Goal: Information Seeking & Learning: Find specific page/section

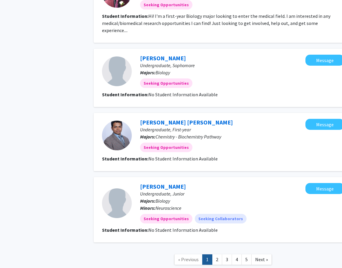
scroll to position [558, 0]
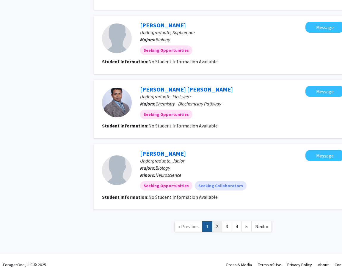
click at [216, 221] on link "2" at bounding box center [217, 226] width 10 height 10
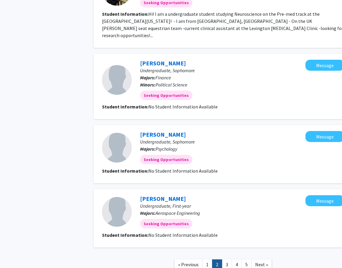
scroll to position [558, 0]
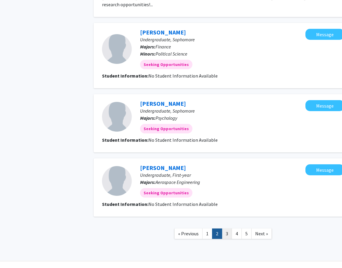
click at [226, 229] on link "3" at bounding box center [227, 234] width 10 height 10
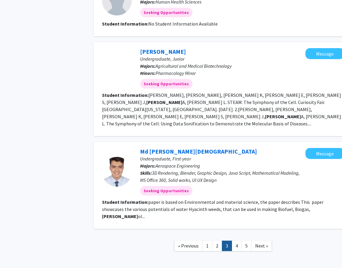
scroll to position [615, 0]
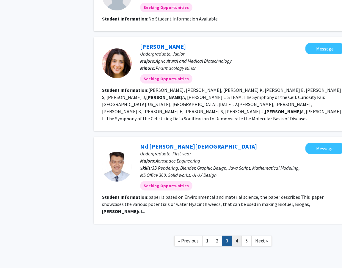
click at [235, 236] on link "4" at bounding box center [237, 241] width 10 height 10
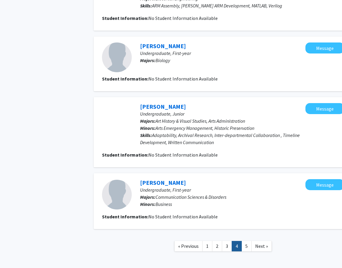
scroll to position [513, 0]
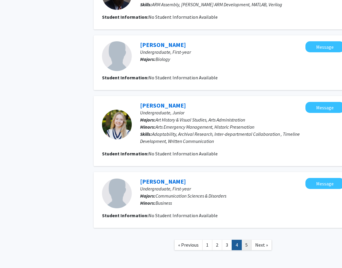
click at [245, 240] on link "5" at bounding box center [246, 245] width 10 height 10
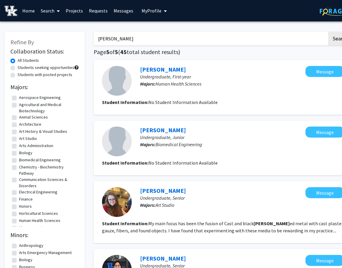
drag, startPoint x: 130, startPoint y: 43, endPoint x: 76, endPoint y: 37, distance: 55.0
click at [75, 37] on div "Refine By Collaboration Status: All Students Students seeking opportunities Stu…" at bounding box center [178, 224] width 357 height 396
click at [29, 70] on label "Students seeking opportunities" at bounding box center [46, 67] width 57 height 6
click at [21, 68] on input "Students seeking opportunities" at bounding box center [20, 66] width 4 height 4
radio input "true"
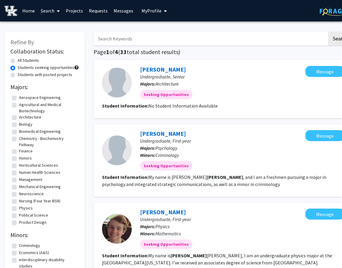
click at [23, 60] on label "All Students" at bounding box center [28, 60] width 21 height 6
click at [21, 60] on input "All Students" at bounding box center [20, 59] width 4 height 4
radio input "true"
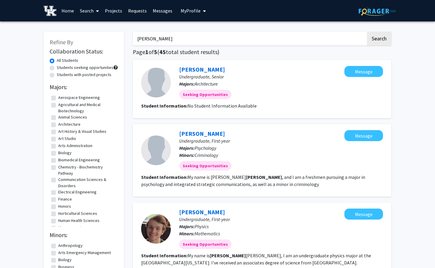
drag, startPoint x: 275, startPoint y: 37, endPoint x: 96, endPoint y: 27, distance: 179.5
click at [91, 7] on link "Search" at bounding box center [89, 10] width 25 height 21
click at [91, 26] on span "Faculty/Staff" at bounding box center [99, 27] width 44 height 12
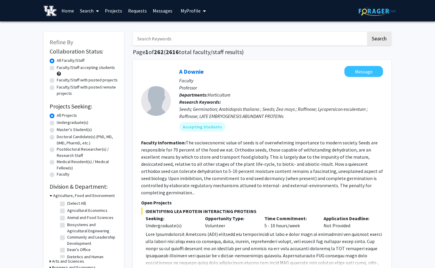
click at [86, 12] on link "Search" at bounding box center [89, 10] width 25 height 21
click at [93, 41] on span "Students" at bounding box center [95, 39] width 36 height 12
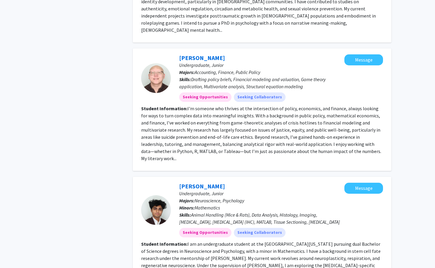
scroll to position [1246, 0]
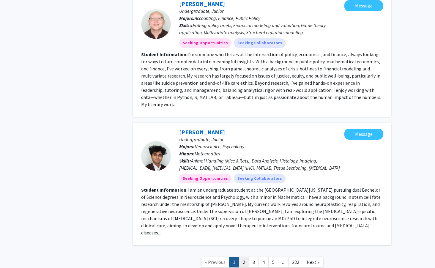
click at [244, 257] on link "2" at bounding box center [244, 262] width 10 height 10
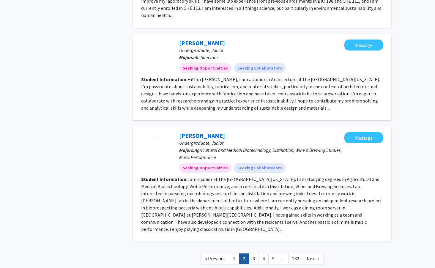
scroll to position [740, 0]
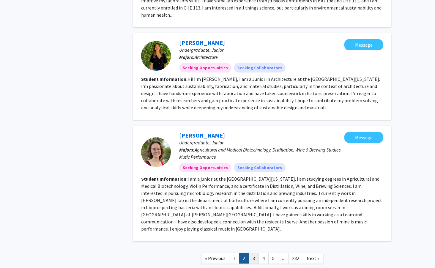
click at [254, 253] on link "3" at bounding box center [254, 258] width 10 height 10
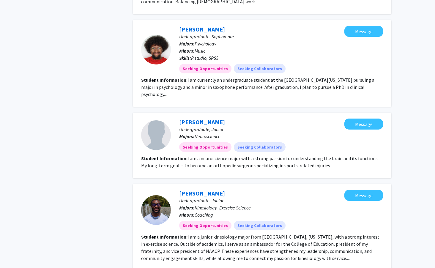
scroll to position [793, 0]
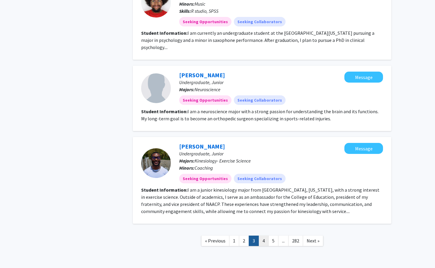
click at [261, 236] on link "4" at bounding box center [264, 241] width 10 height 10
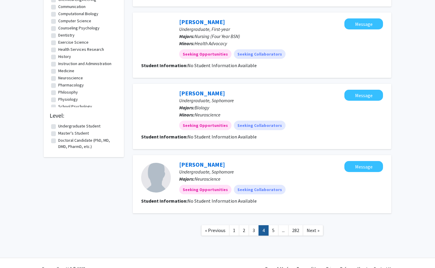
scroll to position [557, 0]
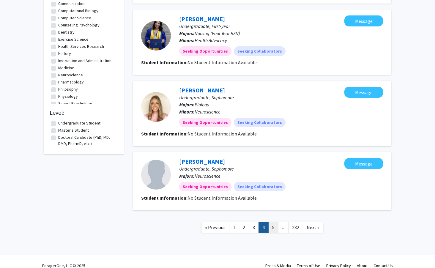
click at [274, 227] on link "5" at bounding box center [273, 227] width 10 height 10
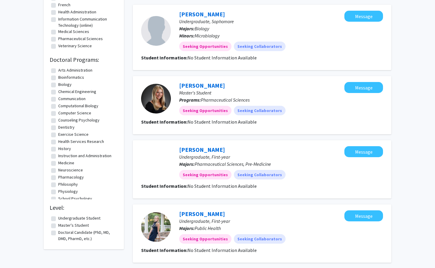
scroll to position [522, 0]
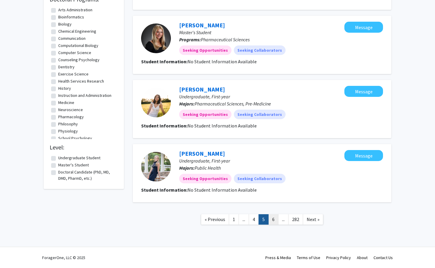
click at [273, 219] on link "6" at bounding box center [273, 219] width 10 height 10
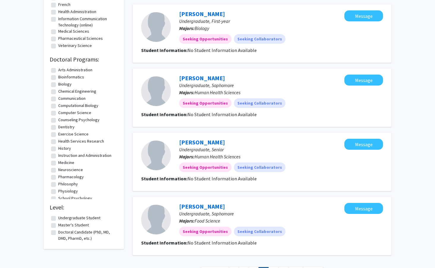
scroll to position [515, 0]
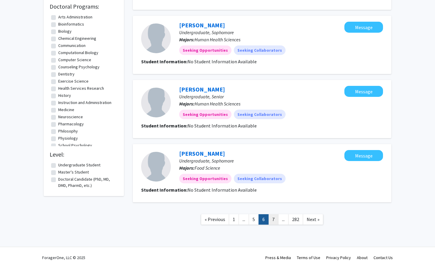
click at [273, 220] on link "7" at bounding box center [273, 219] width 10 height 10
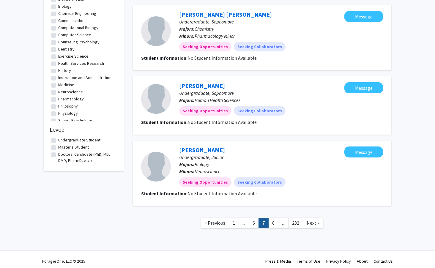
scroll to position [544, 0]
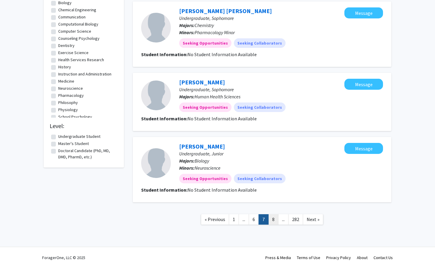
click at [273, 219] on link "8" at bounding box center [273, 219] width 10 height 10
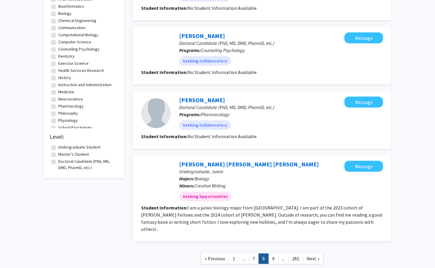
scroll to position [541, 0]
